Goal: Task Accomplishment & Management: Manage account settings

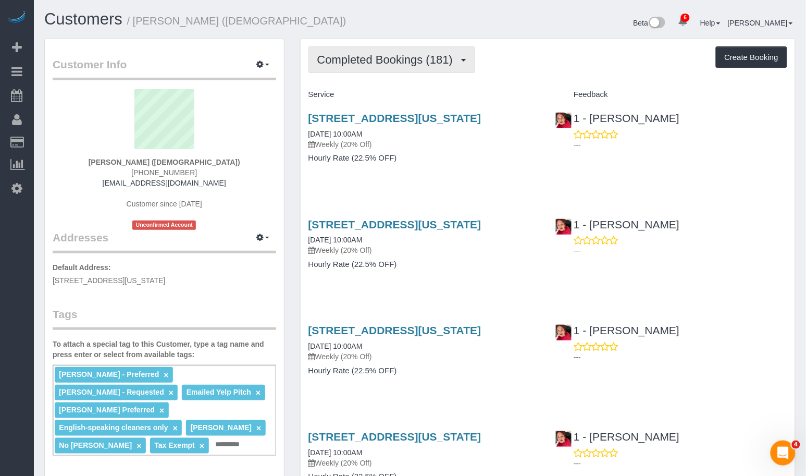
click at [384, 62] on span "Completed Bookings (181)" at bounding box center [387, 59] width 141 height 13
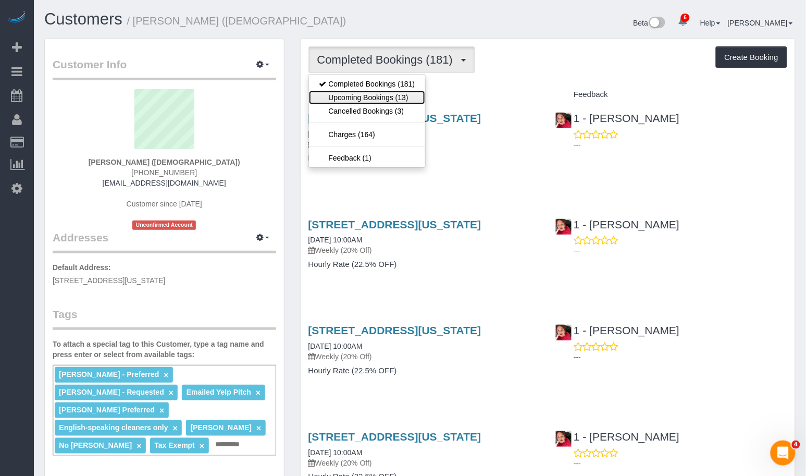
click at [380, 100] on link "Upcoming Bookings (13)" at bounding box center [367, 98] width 117 height 14
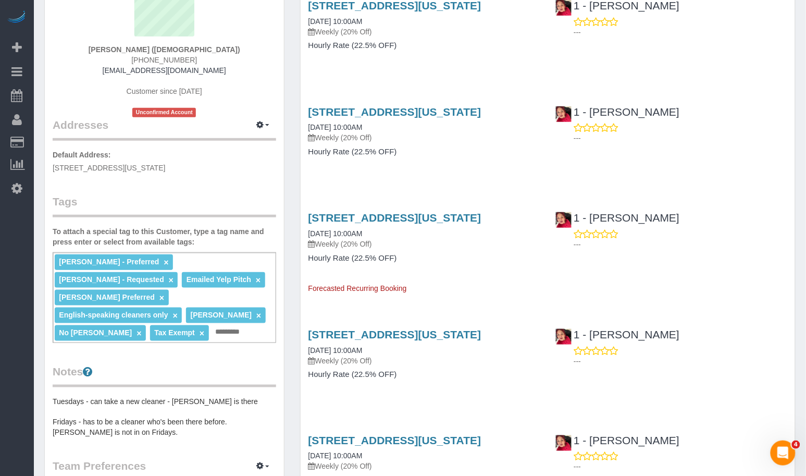
scroll to position [114, 0]
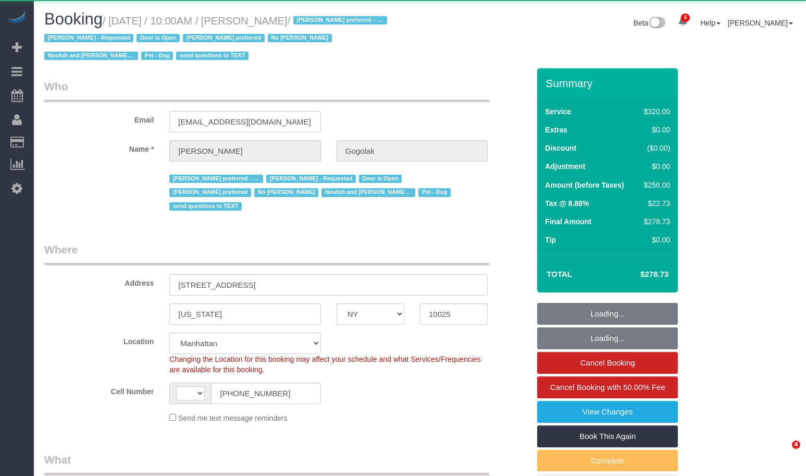
select select "NY"
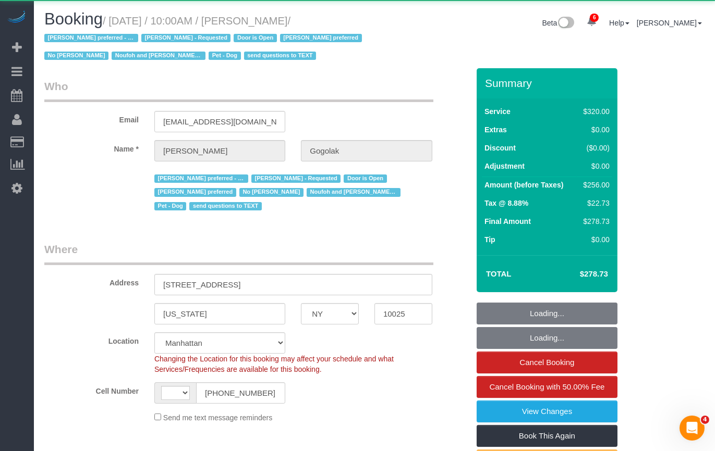
select select "string:[GEOGRAPHIC_DATA]"
select select "object:857"
select select "number:58"
select select "number:76"
select select "number:13"
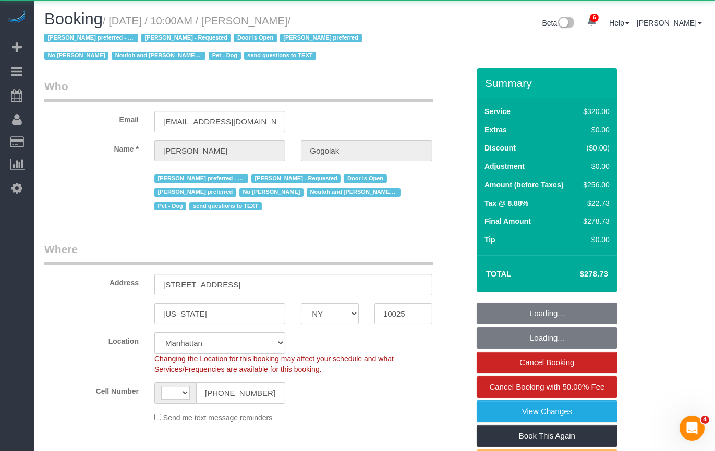
select select "number:5"
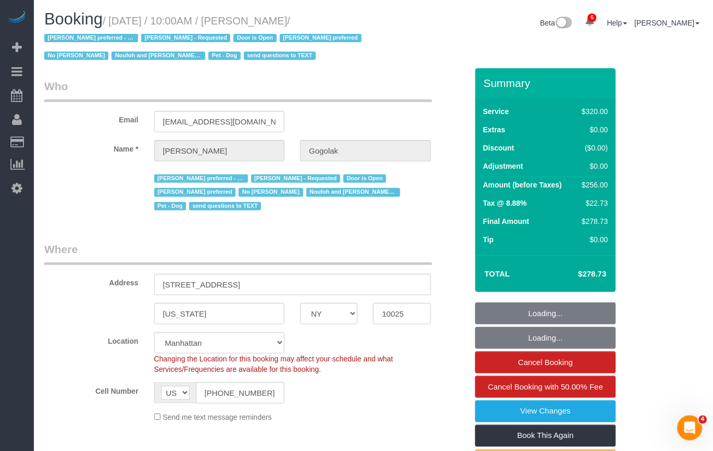
select select "string:stripe-pm_1P0RUk4VGloSiKo71VMZMWZt"
select select "240"
select select "spot1"
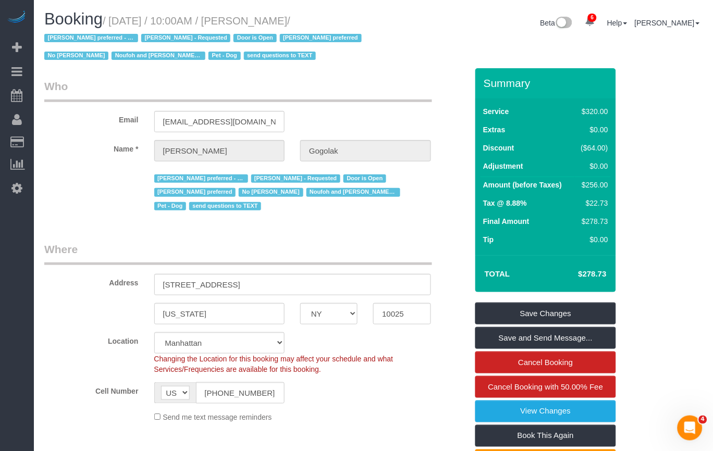
drag, startPoint x: 339, startPoint y: 22, endPoint x: 120, endPoint y: 25, distance: 219.5
click at [120, 25] on small "/ [DATE] / 10:00AM / [PERSON_NAME] / [PERSON_NAME] preferred - Mondays [PERSON_…" at bounding box center [204, 38] width 321 height 47
copy small "[DATE] / 10:00AM / [PERSON_NAME]"
click at [160, 17] on small "/ [DATE] / 10:00AM / [PERSON_NAME] / [PERSON_NAME] preferred - Mondays [PERSON_…" at bounding box center [204, 38] width 321 height 47
click at [265, 15] on small "/ [DATE] / 10:00AM / [PERSON_NAME] / [PERSON_NAME] preferred - Mondays [PERSON_…" at bounding box center [204, 38] width 321 height 47
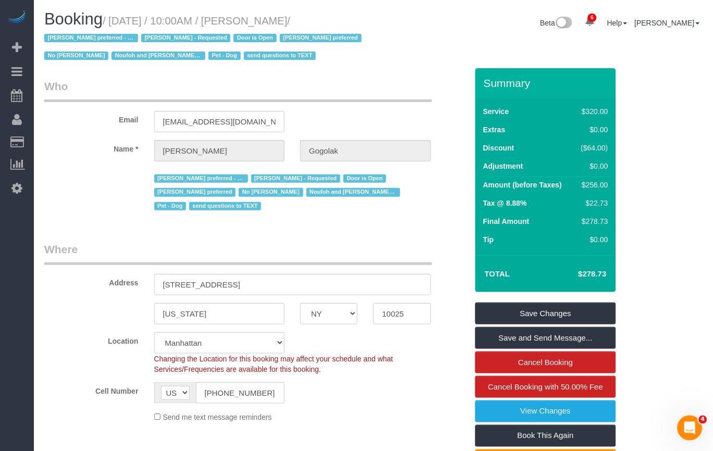
drag, startPoint x: 348, startPoint y: 20, endPoint x: 118, endPoint y: 25, distance: 229.4
click at [118, 25] on h1 "Booking / [DATE] / 10:00AM / [PERSON_NAME] / [PERSON_NAME] preferred - Mondays …" at bounding box center [205, 36] width 322 height 53
copy small "[DATE] / 10:00AM / [PERSON_NAME] /"
